Goal: Task Accomplishment & Management: Manage account settings

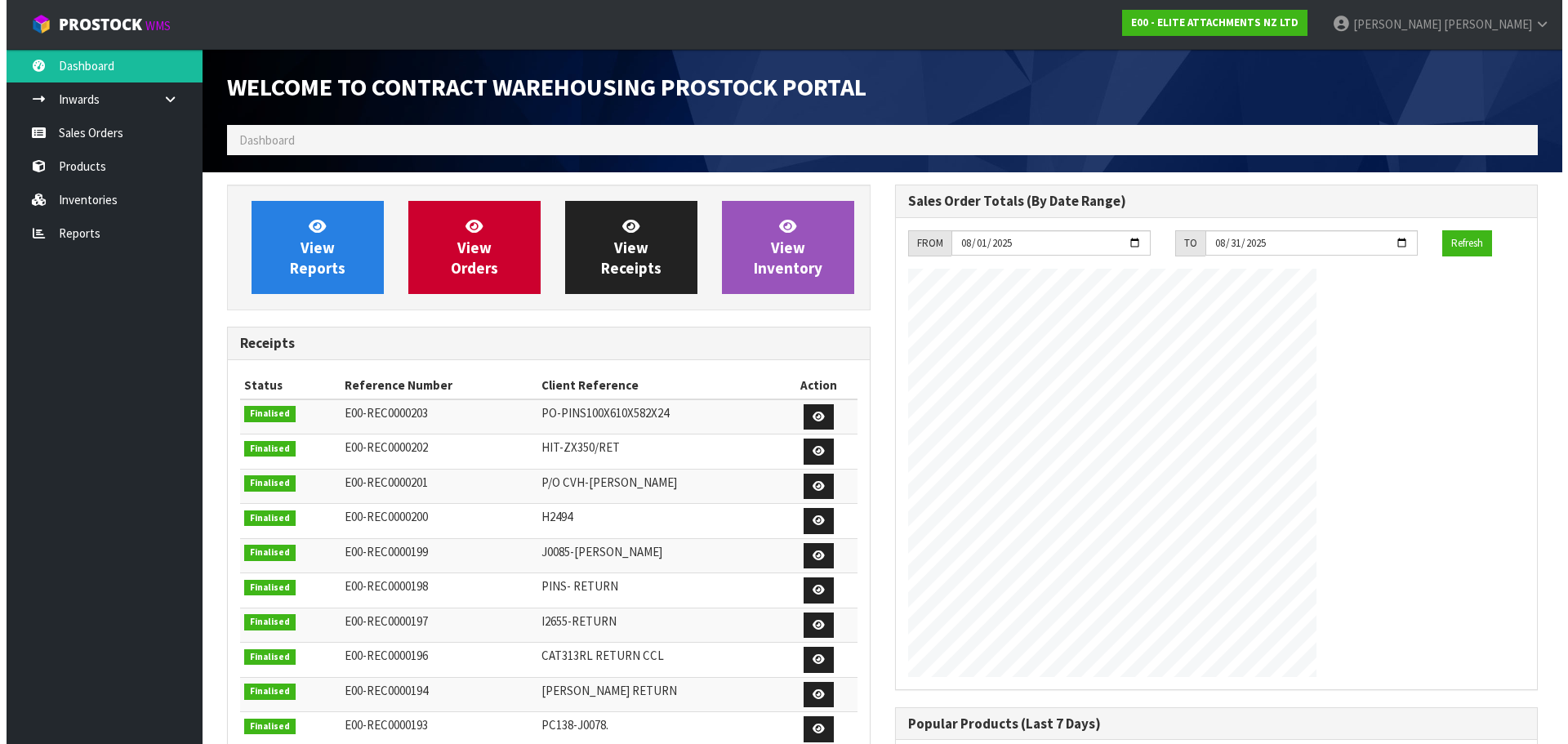
scroll to position [747, 667]
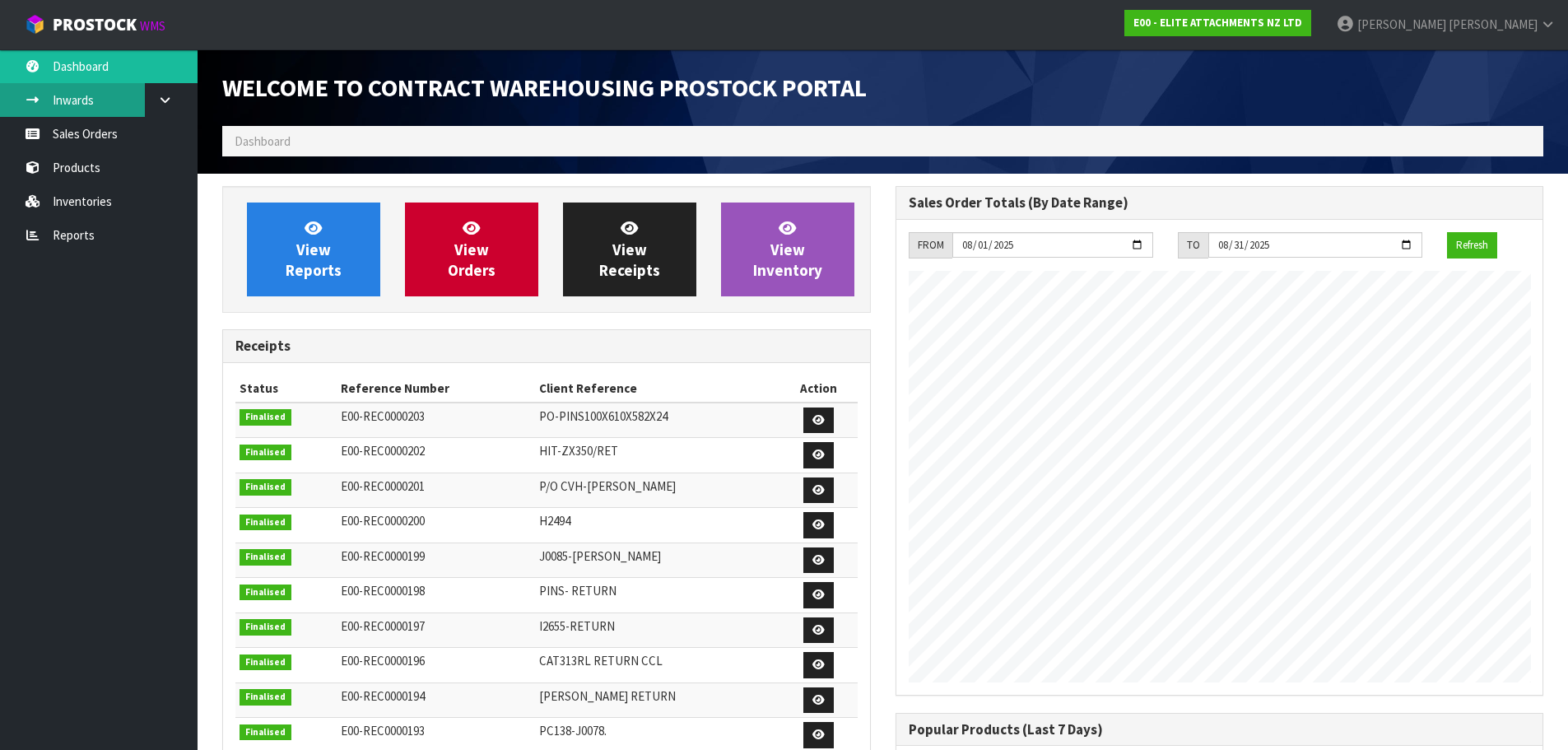
click at [91, 98] on link "Inwards" at bounding box center [98, 99] width 198 height 33
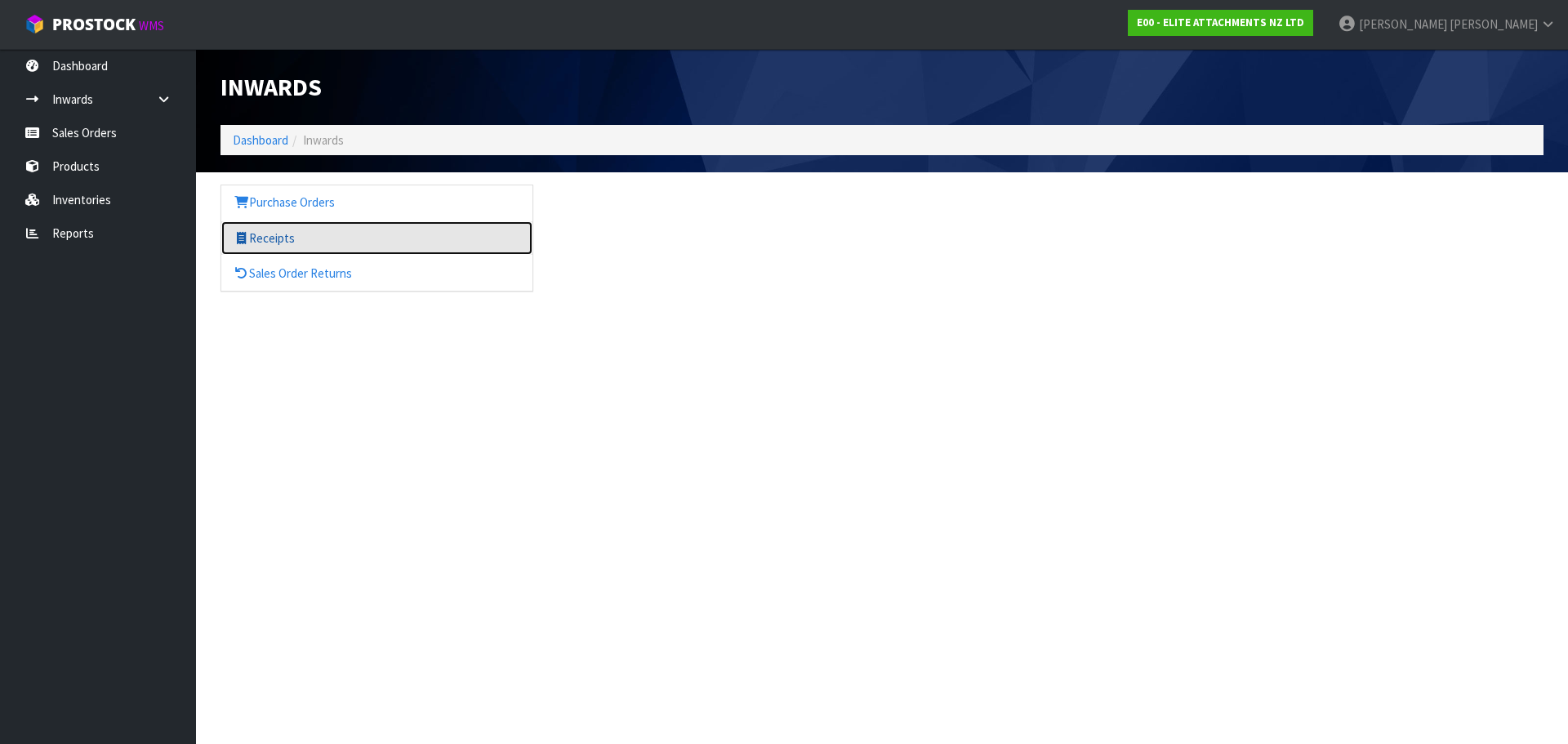
click at [287, 233] on link "Receipts" at bounding box center [376, 237] width 311 height 33
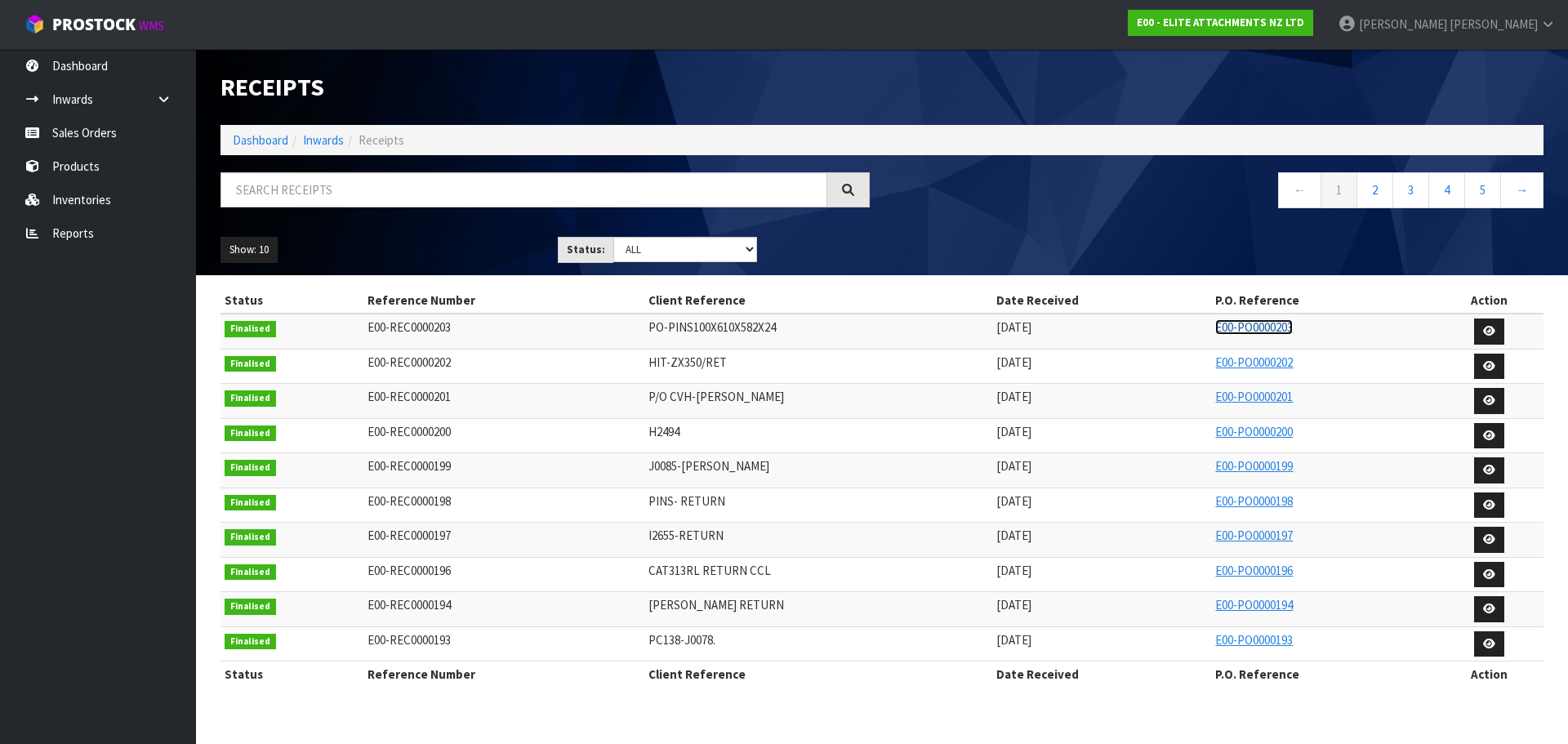
click at [1272, 330] on link "E00-PO0000203" at bounding box center [1254, 327] width 78 height 15
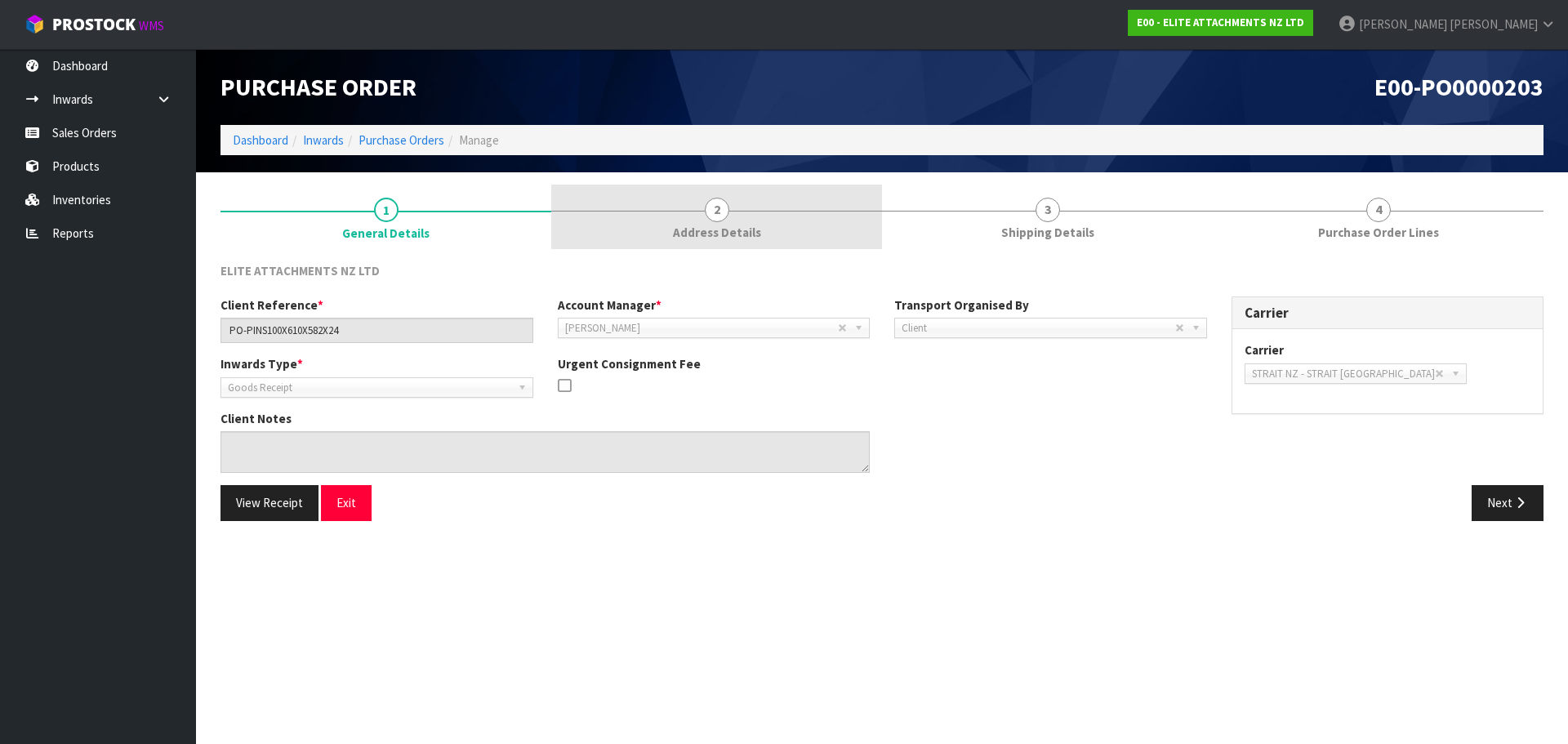
click at [731, 221] on link "2 Address Details" at bounding box center [716, 217] width 330 height 64
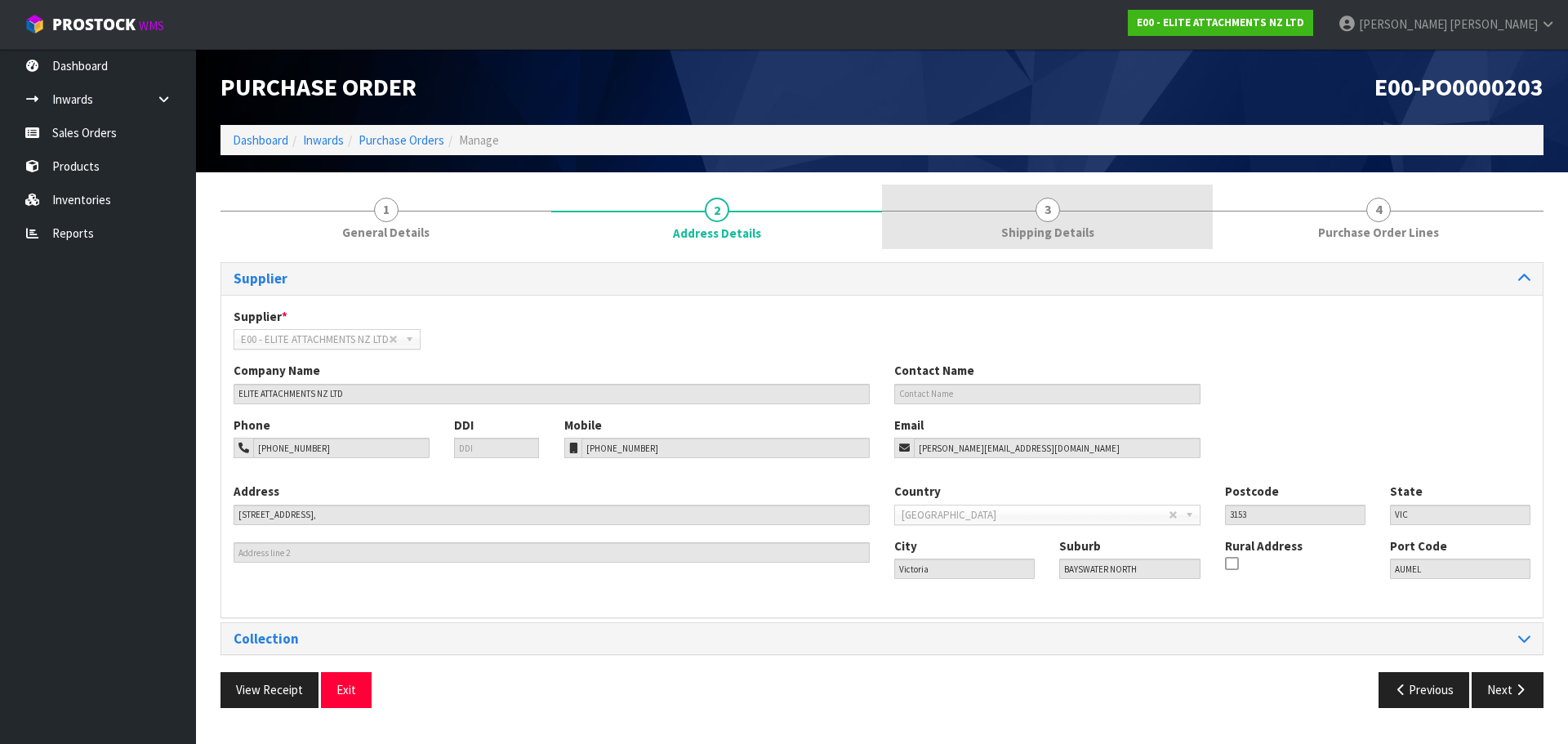
click at [1037, 227] on span "Shipping Details" at bounding box center [1048, 232] width 93 height 17
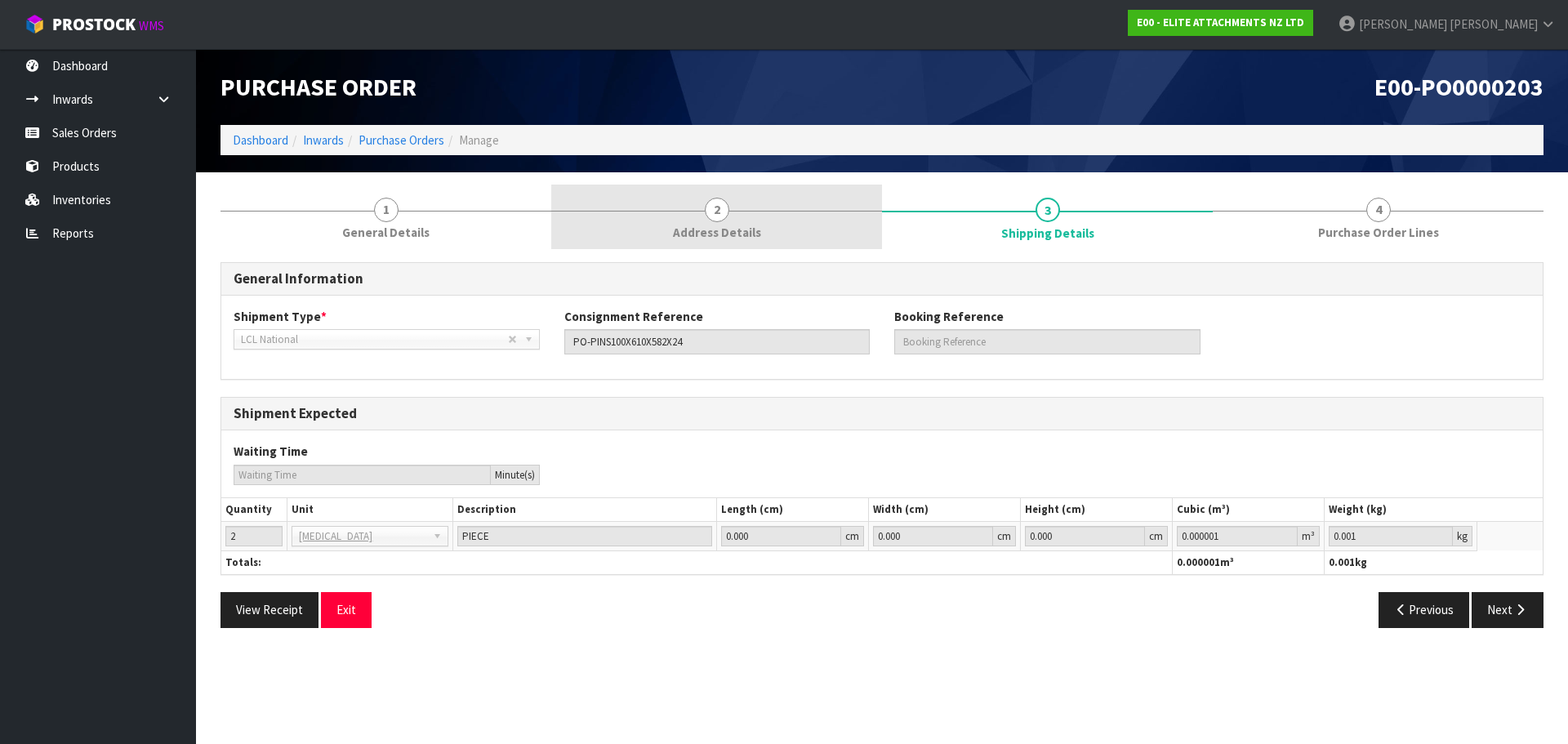
click at [773, 224] on link "2 Address Details" at bounding box center [716, 217] width 330 height 64
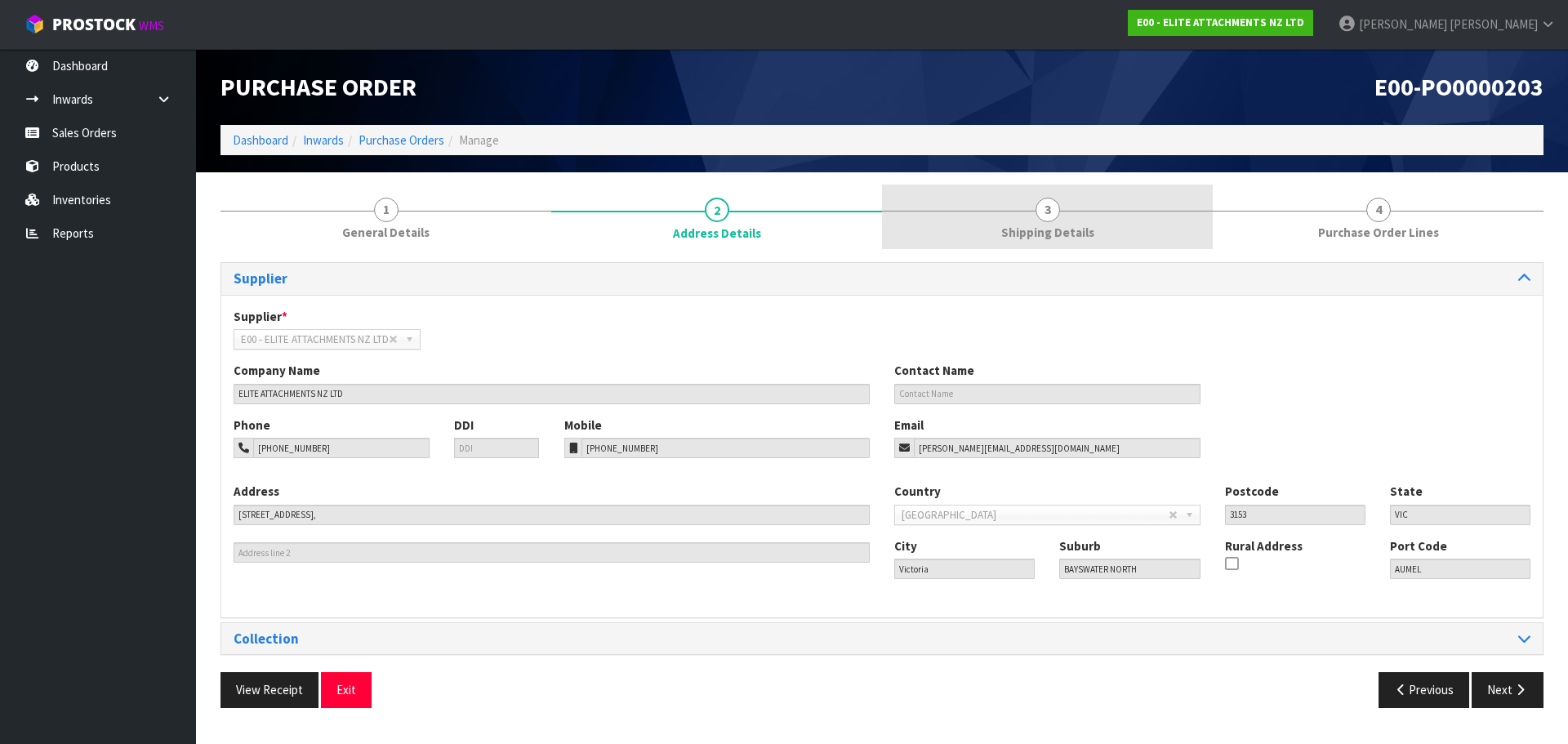
click at [1083, 238] on span "Shipping Details" at bounding box center [1048, 232] width 93 height 17
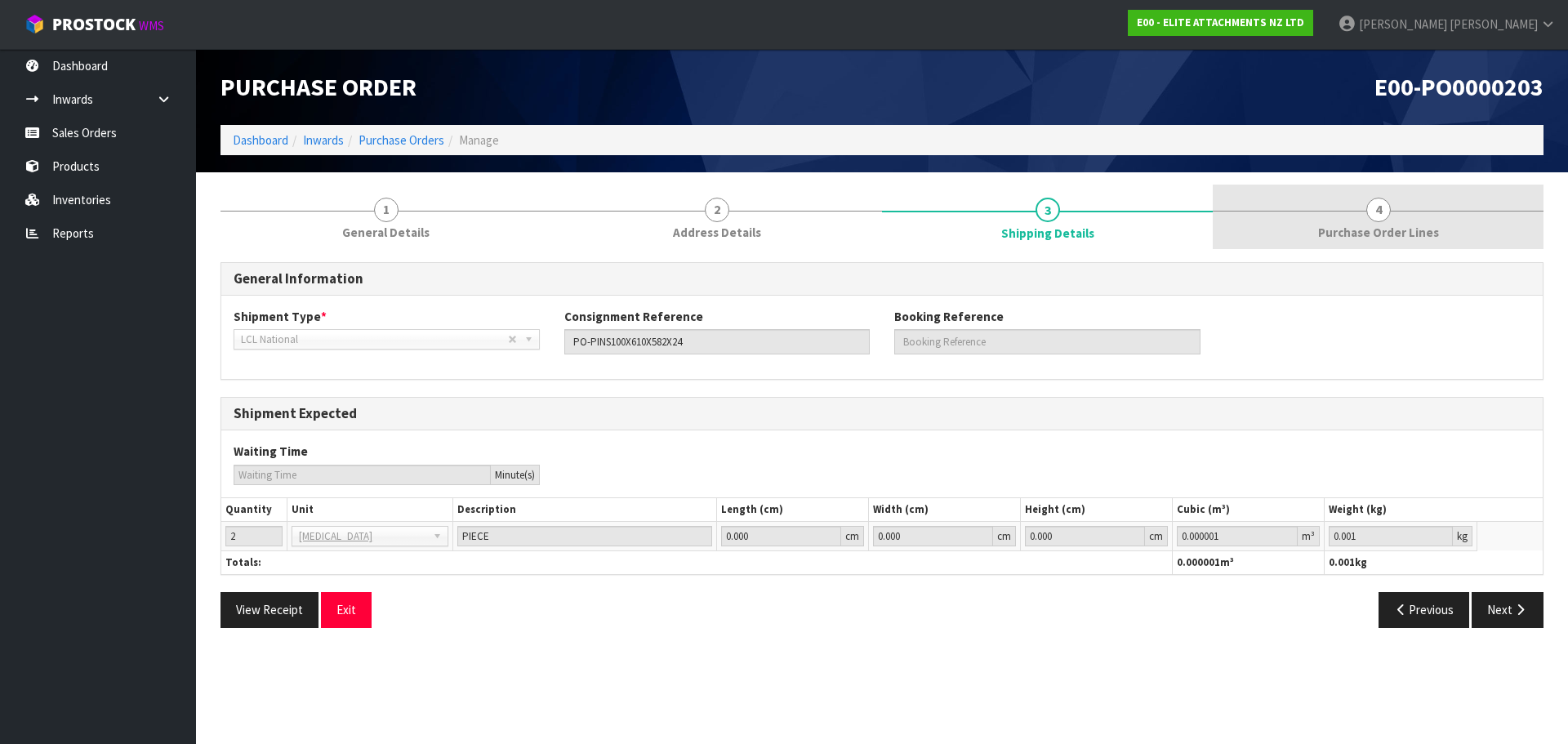
click at [1418, 207] on link "4 Purchase Order Lines" at bounding box center [1377, 217] width 330 height 64
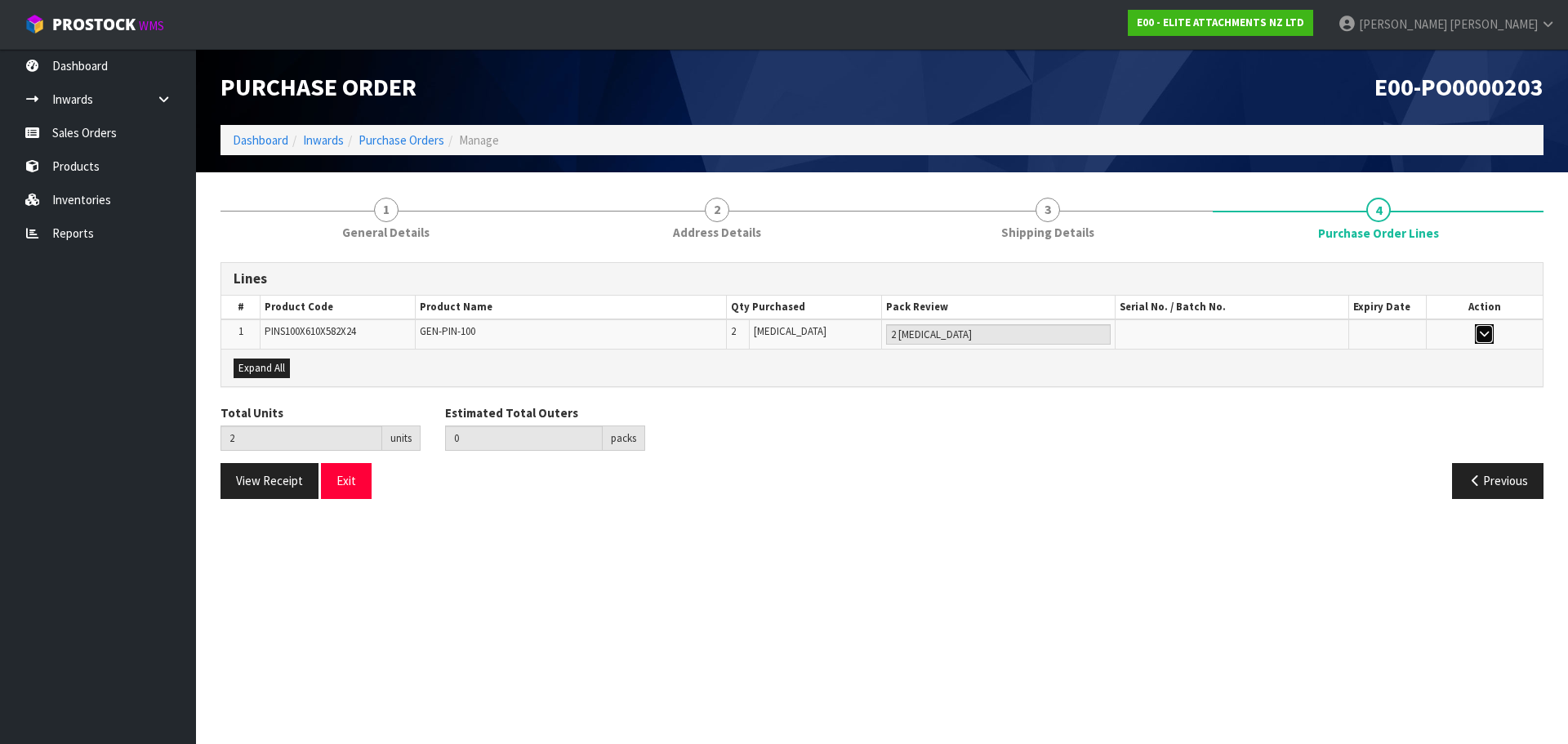
click at [1489, 334] on button "button" at bounding box center [1484, 334] width 19 height 20
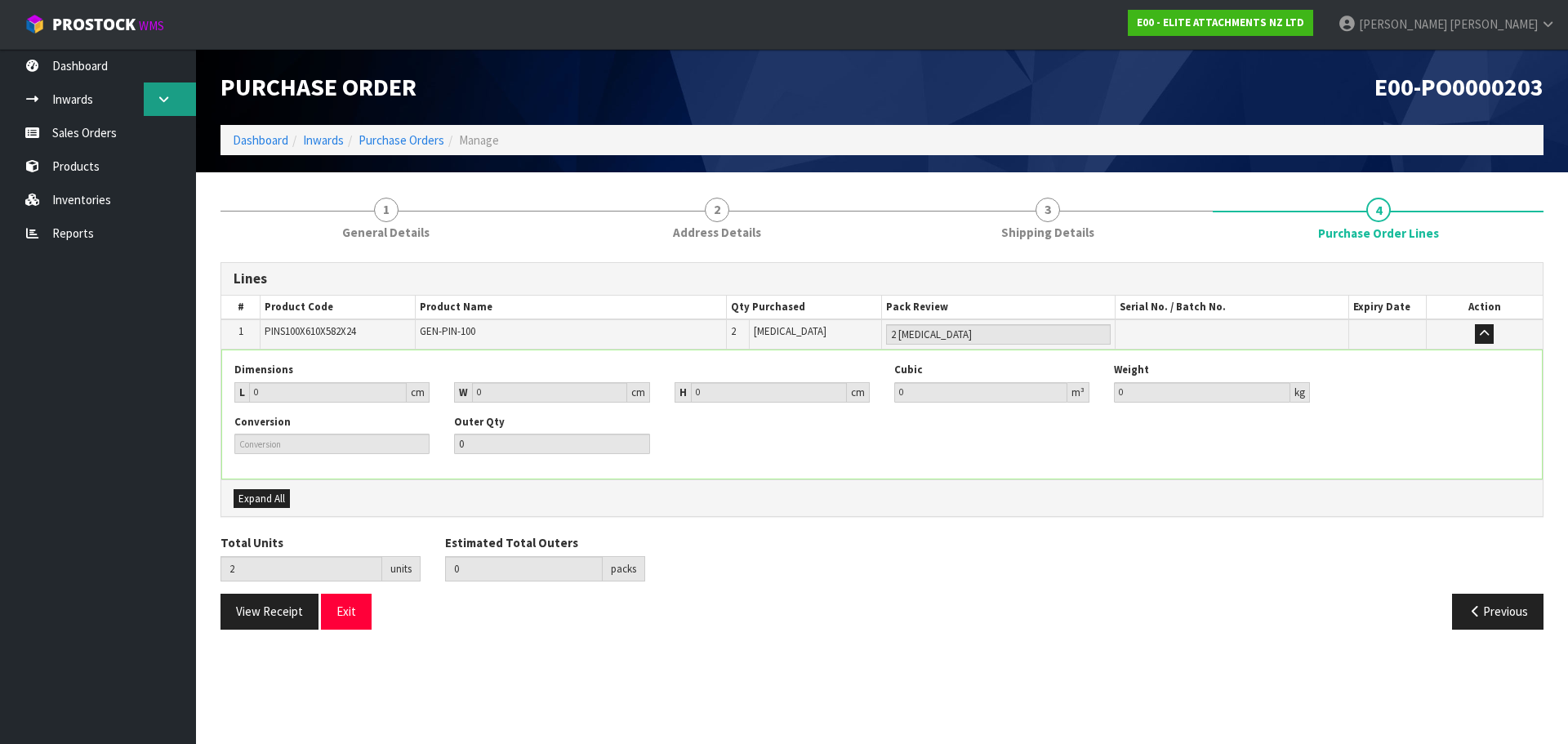
click at [162, 98] on icon at bounding box center [163, 99] width 15 height 13
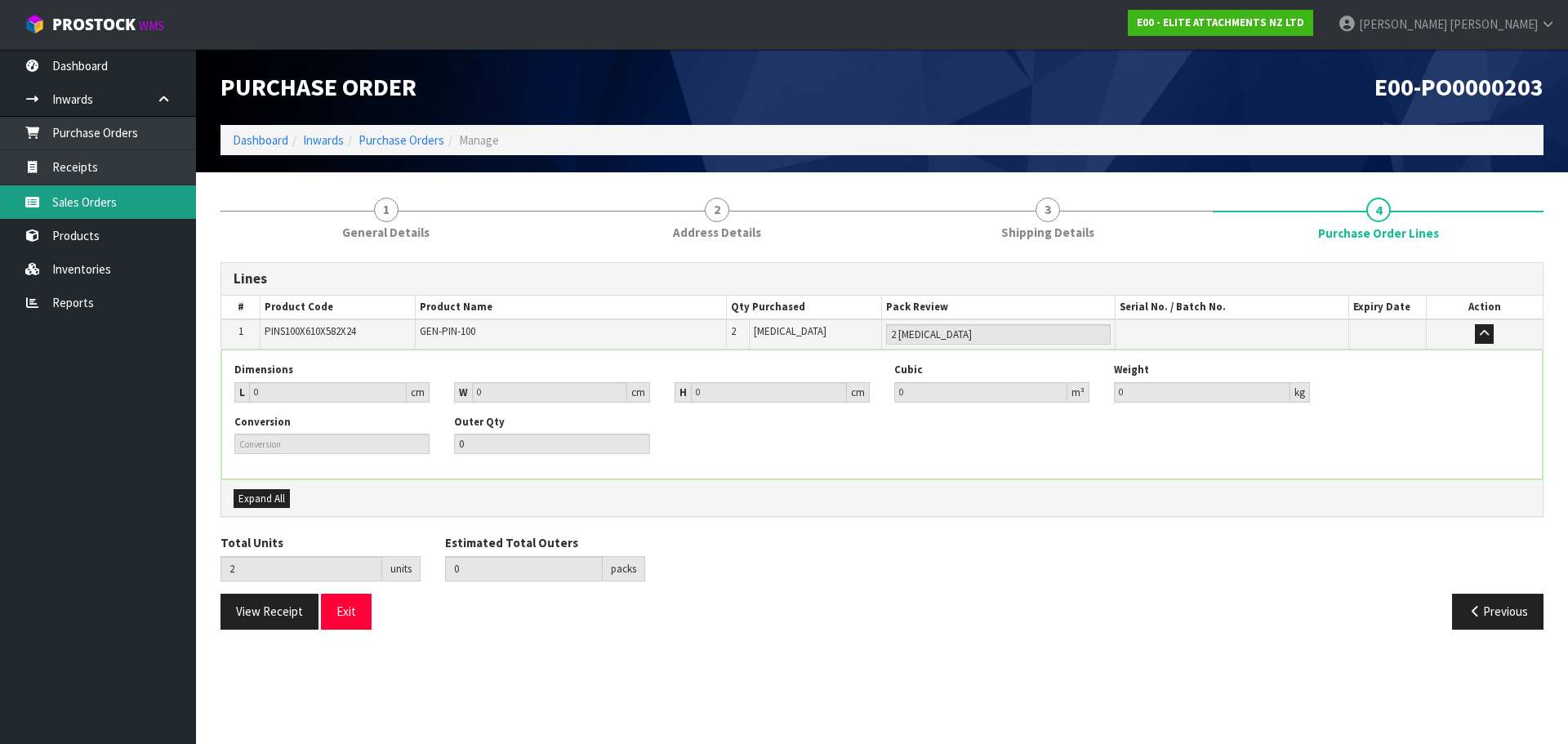
click at [147, 194] on link "Sales Orders" at bounding box center [98, 201] width 196 height 33
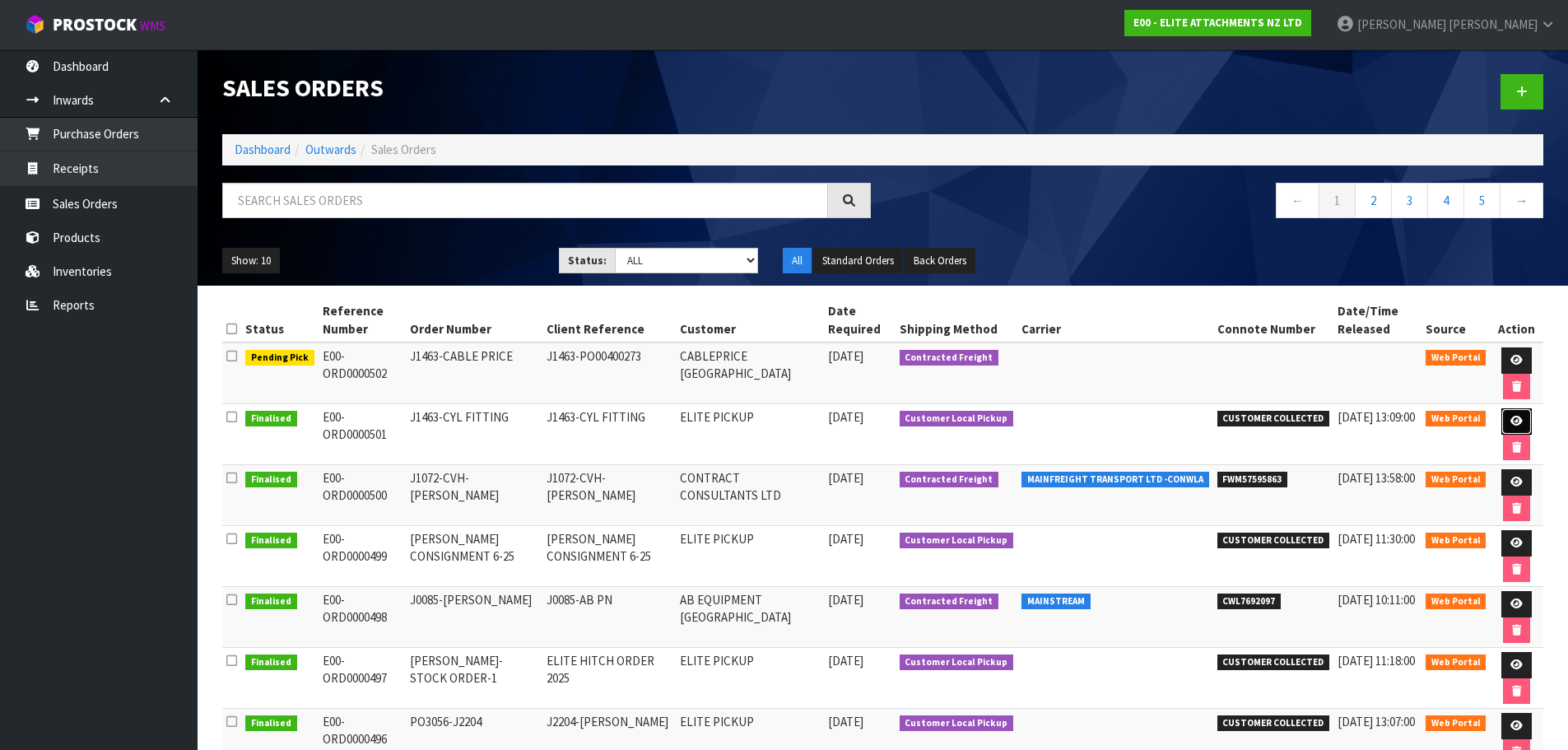
click at [1504, 418] on link at bounding box center [1517, 421] width 31 height 26
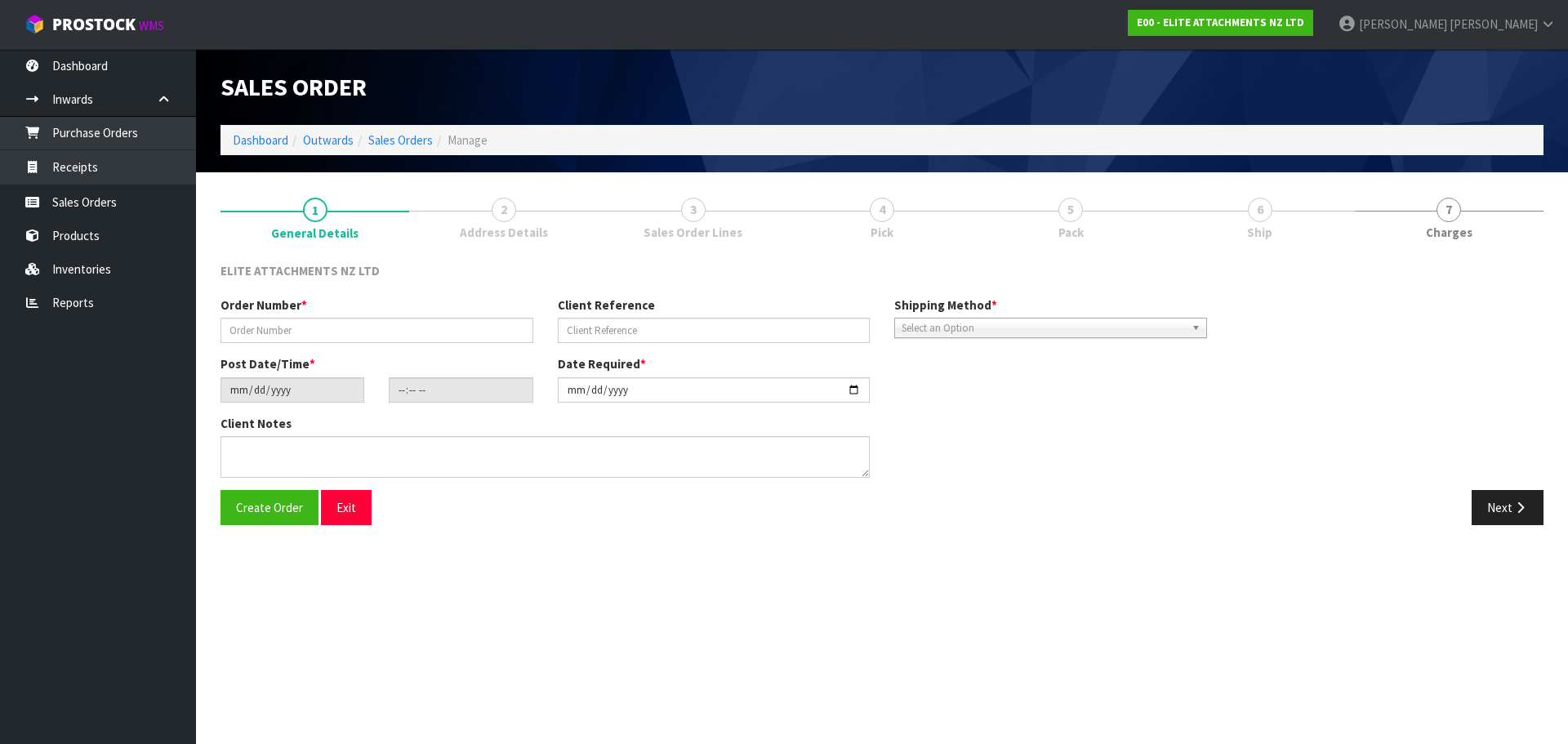
type input "J1463-CYL FITTING"
type input "[DATE]"
type input "09:51:00.000"
type input "[DATE]"
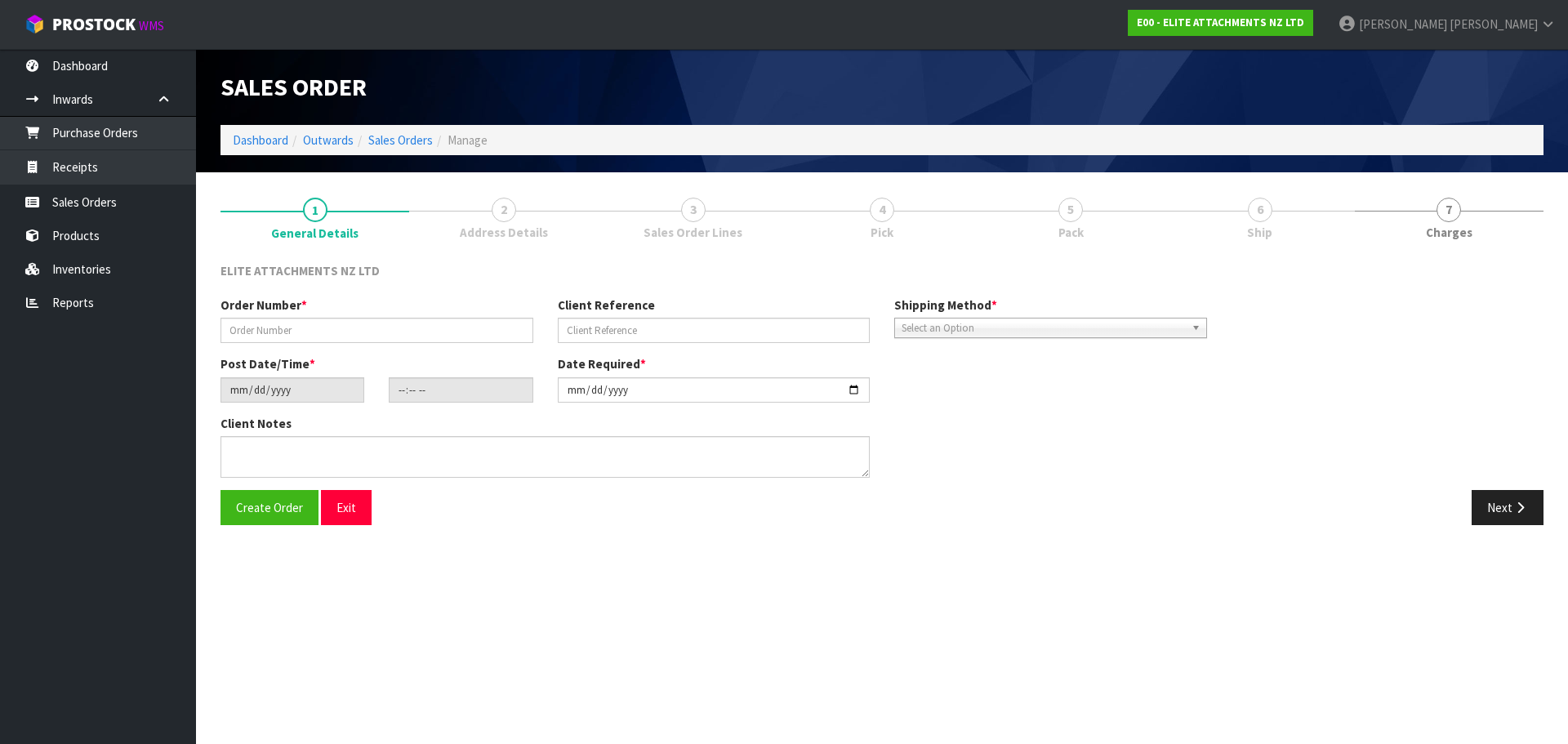
type textarea "DRUMMER WILL COME TO PICK THIS UP ONCE THE CYLINDER FITTED WE WILL RETURN IT FO…"
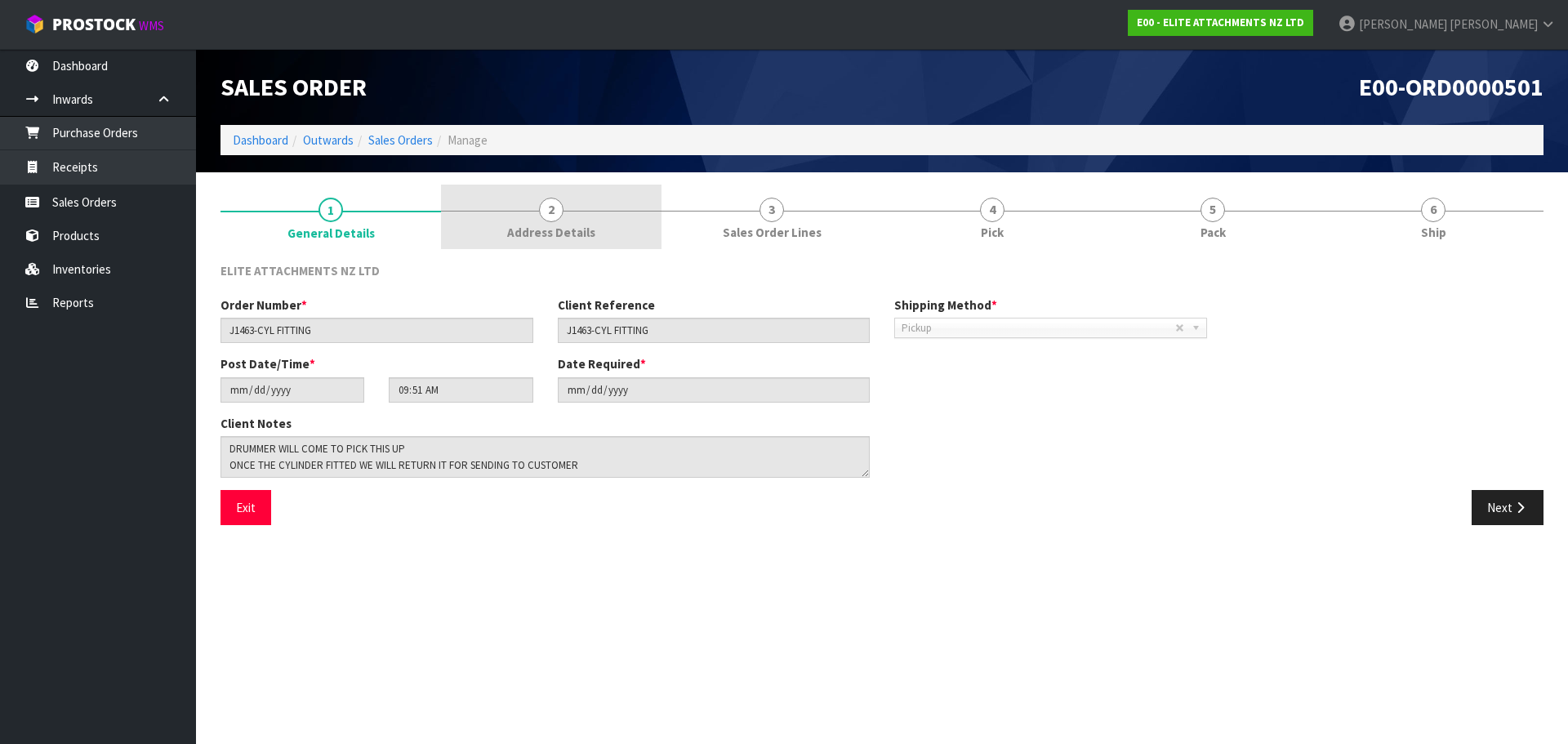
click at [553, 227] on span "Address Details" at bounding box center [551, 232] width 88 height 17
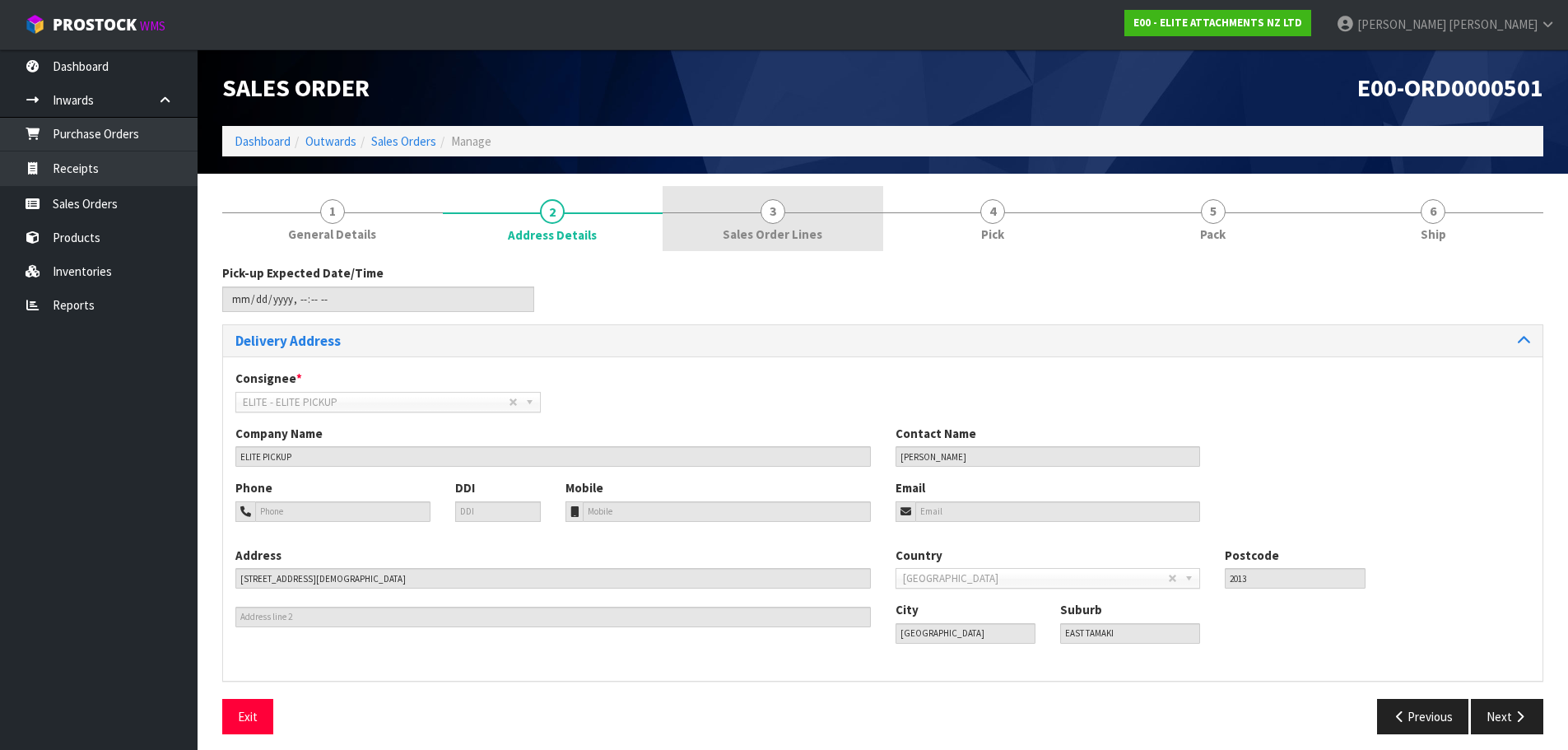
click at [773, 220] on span "3" at bounding box center [773, 211] width 24 height 24
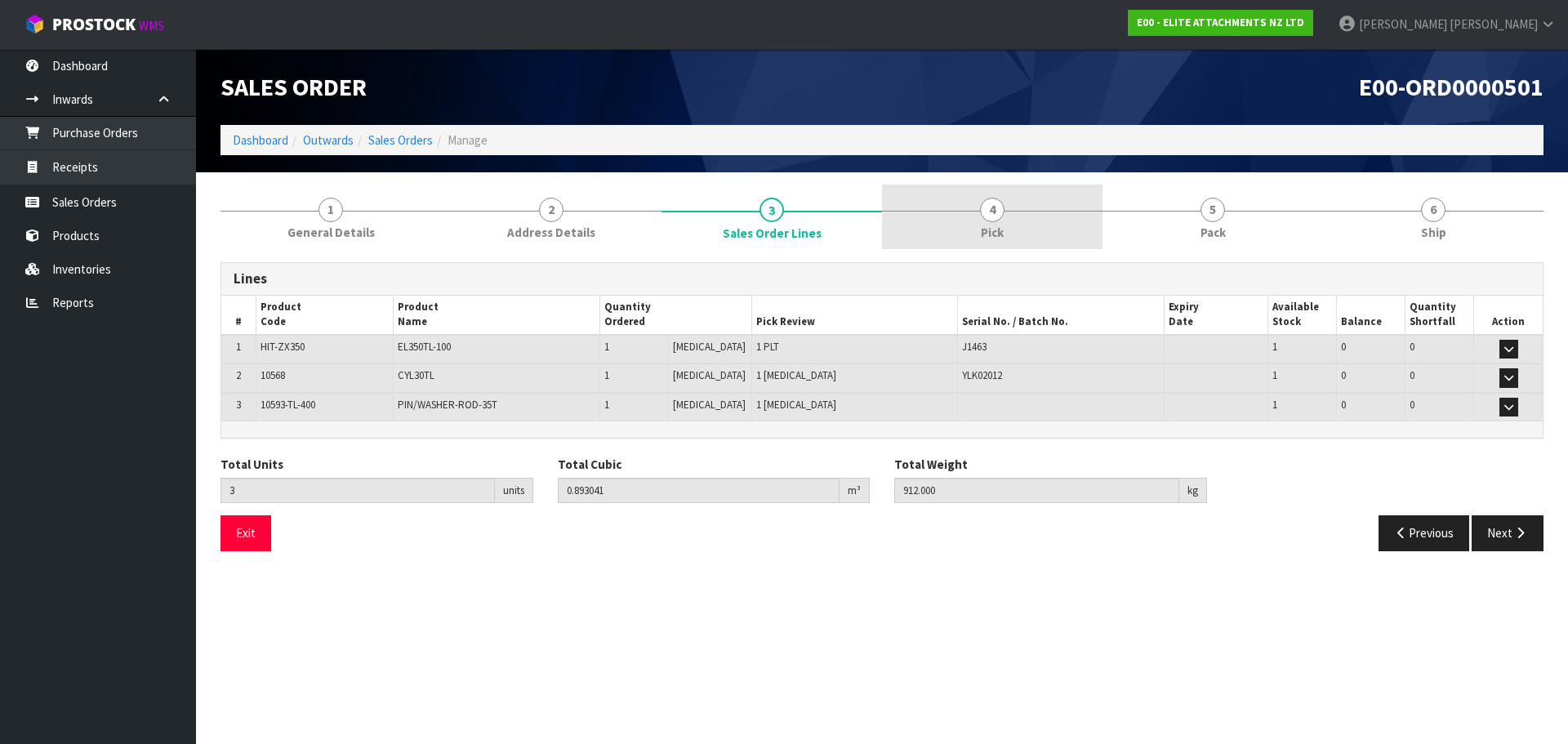
click at [1029, 223] on link "4 Pick" at bounding box center [992, 217] width 220 height 64
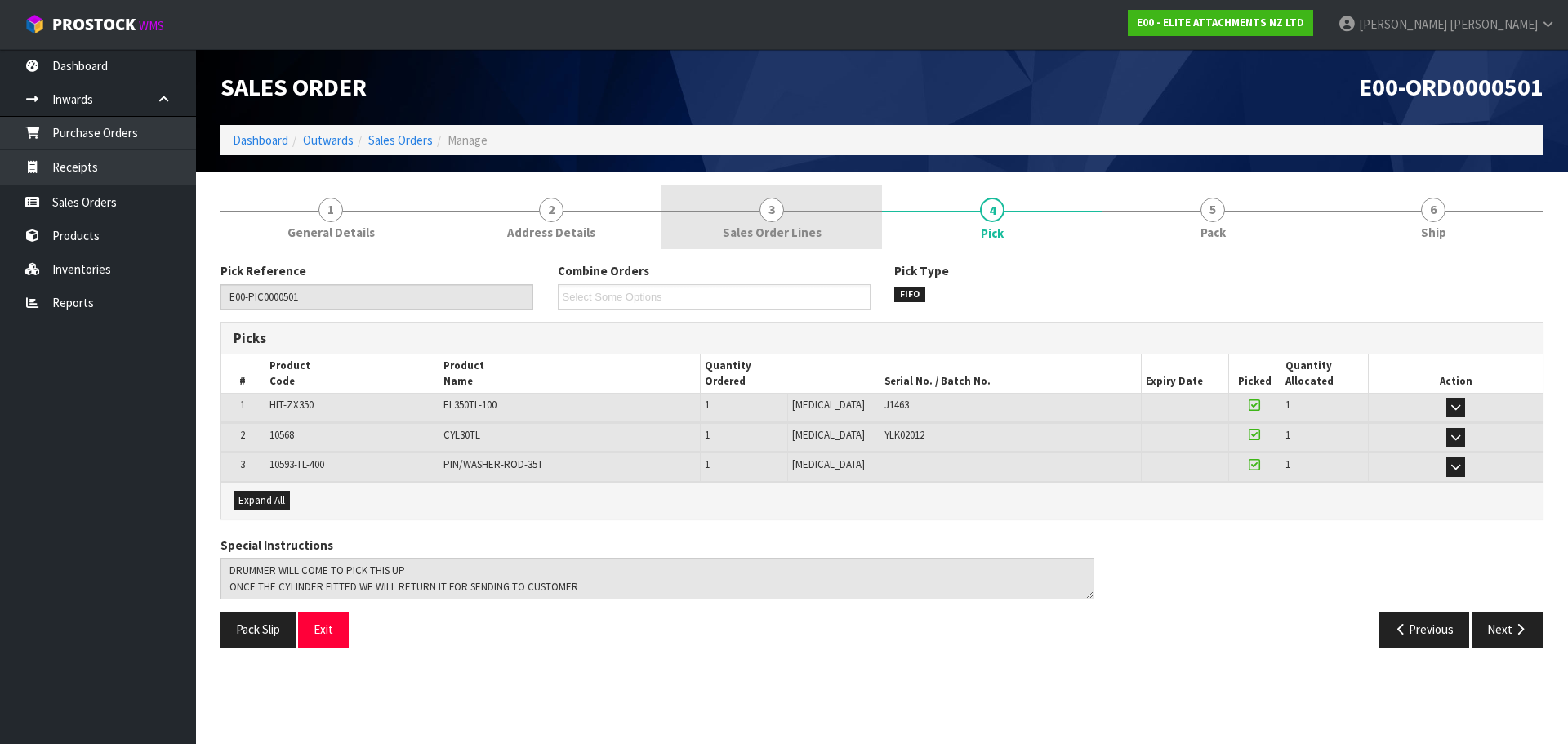
click at [805, 233] on span "Sales Order Lines" at bounding box center [772, 232] width 99 height 17
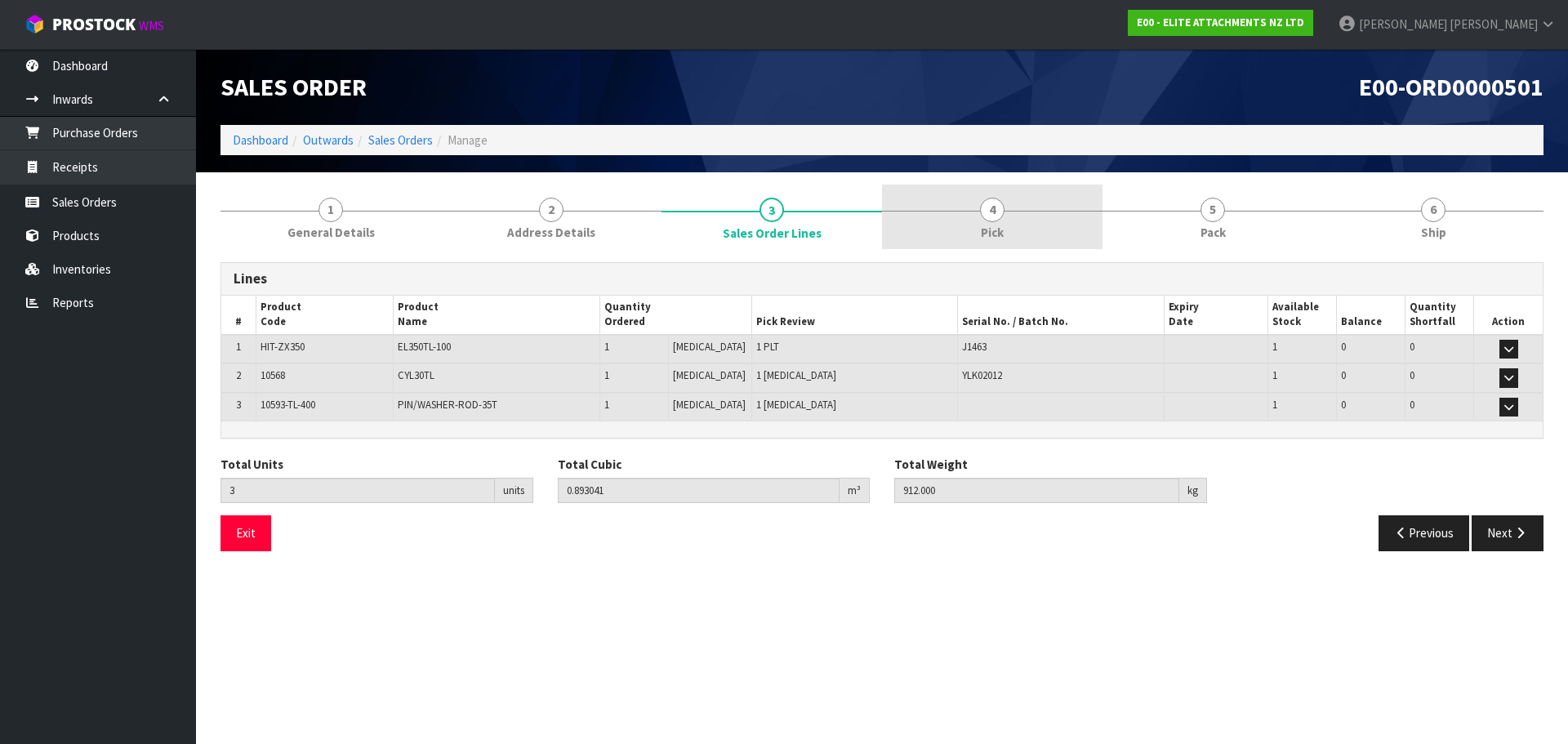
click at [953, 225] on link "4 Pick" at bounding box center [992, 217] width 220 height 64
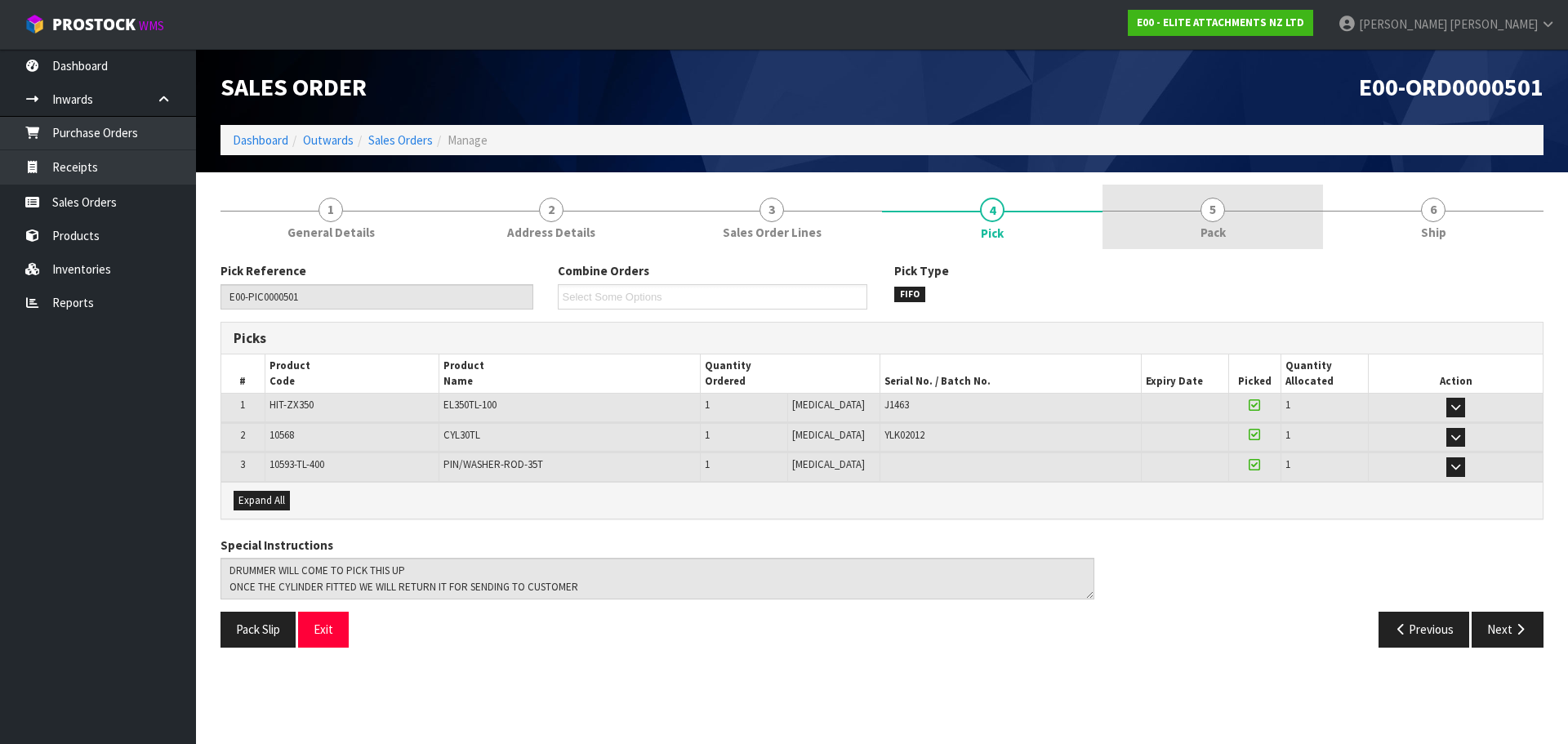
click at [1118, 232] on link "5 Pack" at bounding box center [1212, 217] width 220 height 64
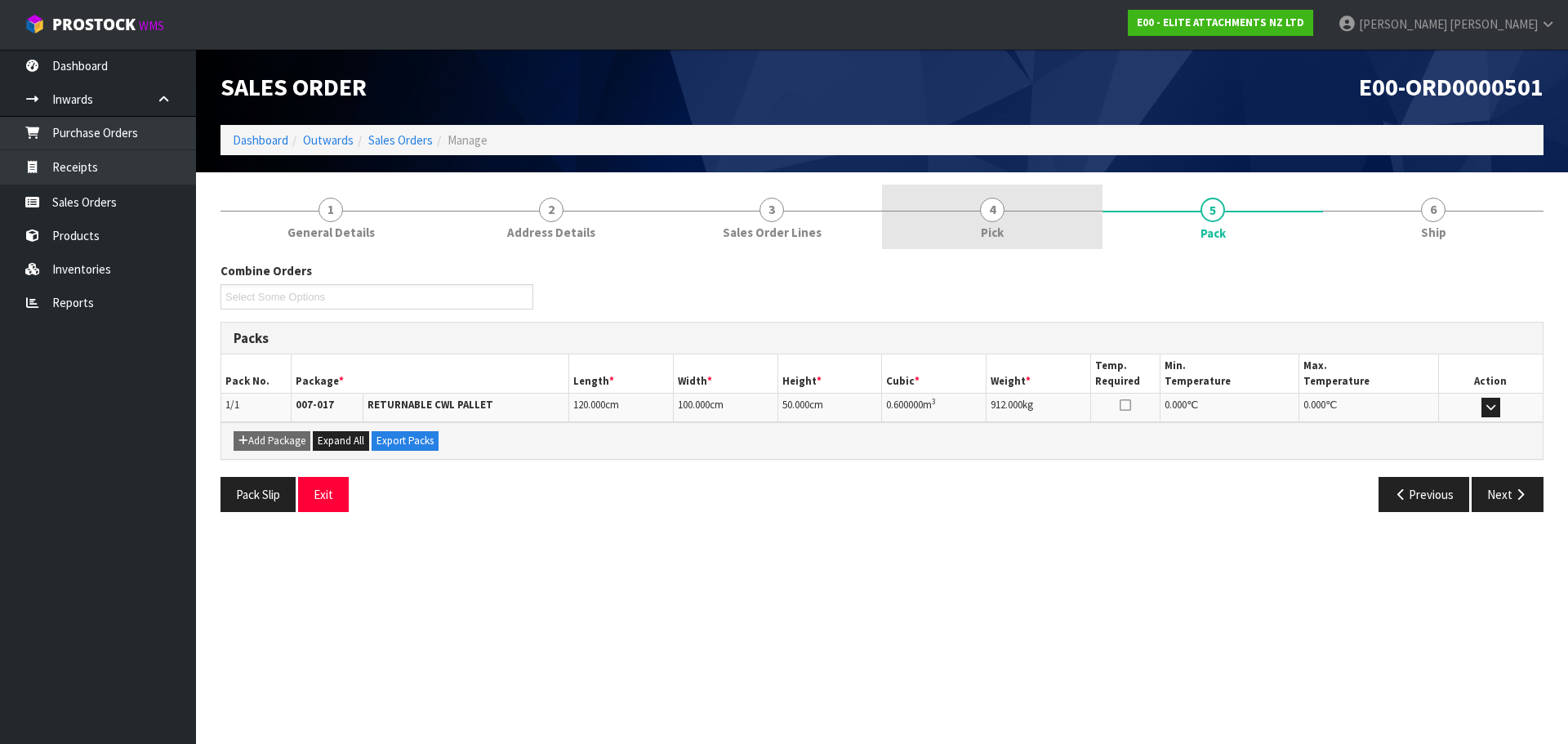
click at [913, 226] on link "4 Pick" at bounding box center [992, 217] width 220 height 64
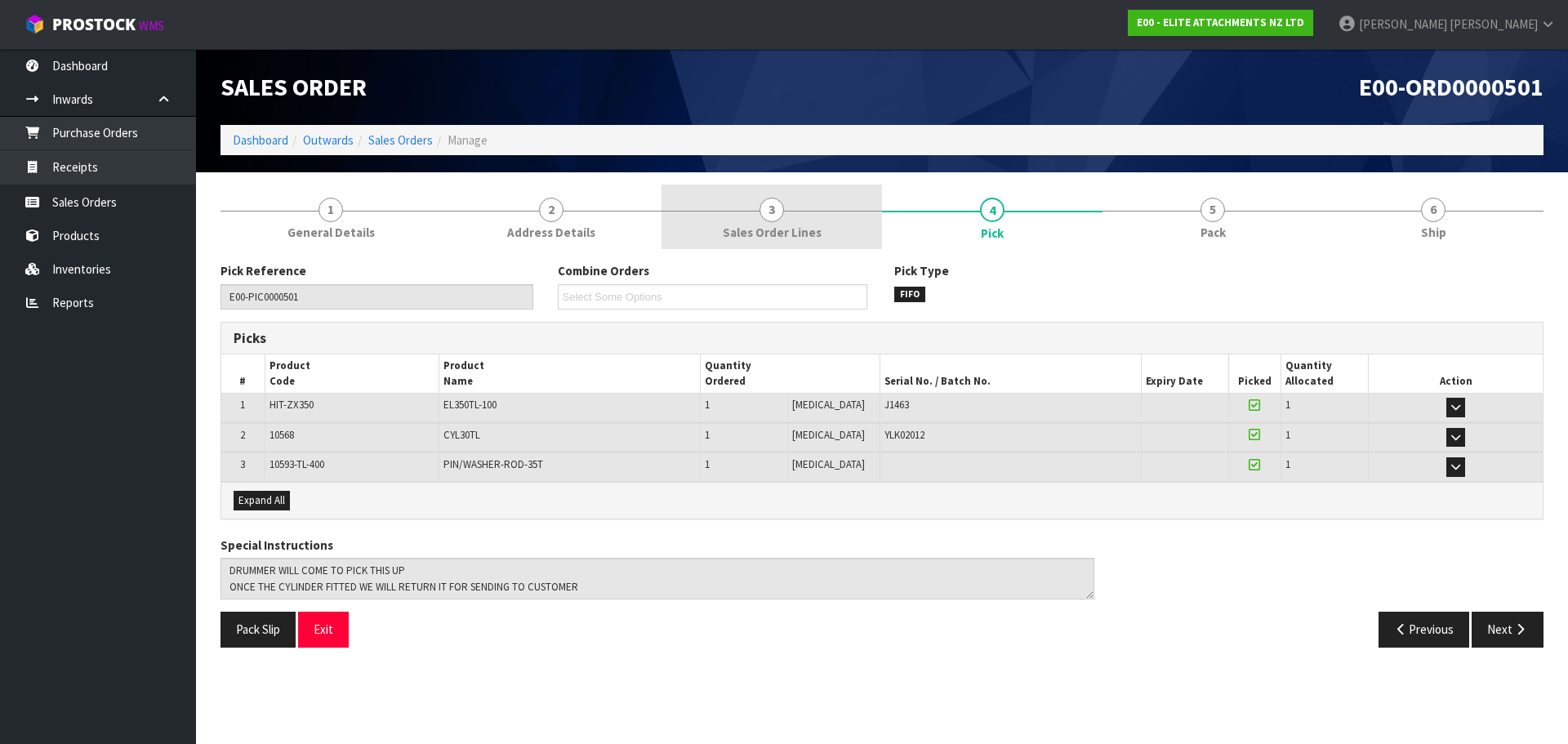
click at [768, 227] on span "Sales Order Lines" at bounding box center [772, 232] width 99 height 17
